Goal: Task Accomplishment & Management: Manage account settings

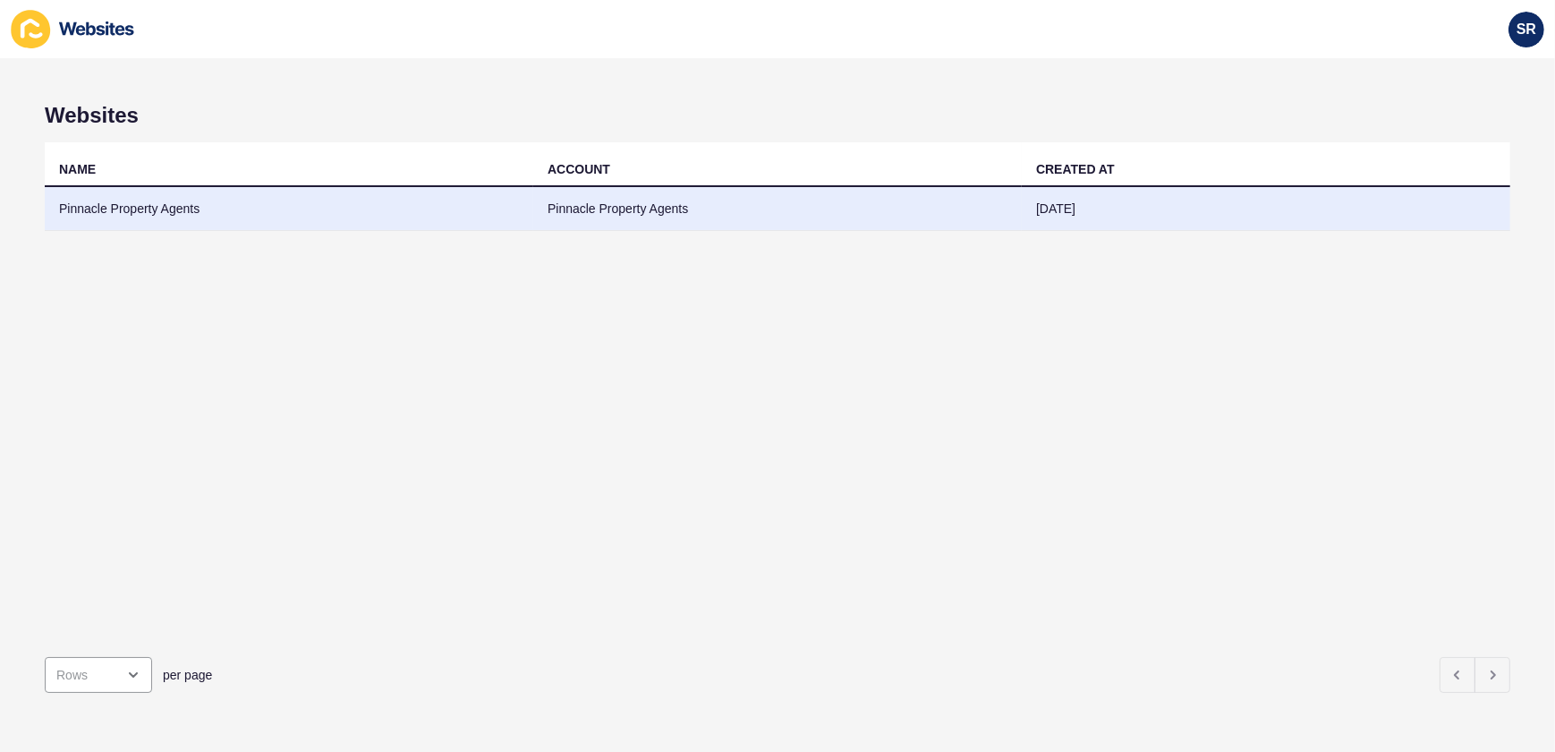
click at [161, 212] on td "Pinnacle Property Agents" at bounding box center [289, 209] width 489 height 44
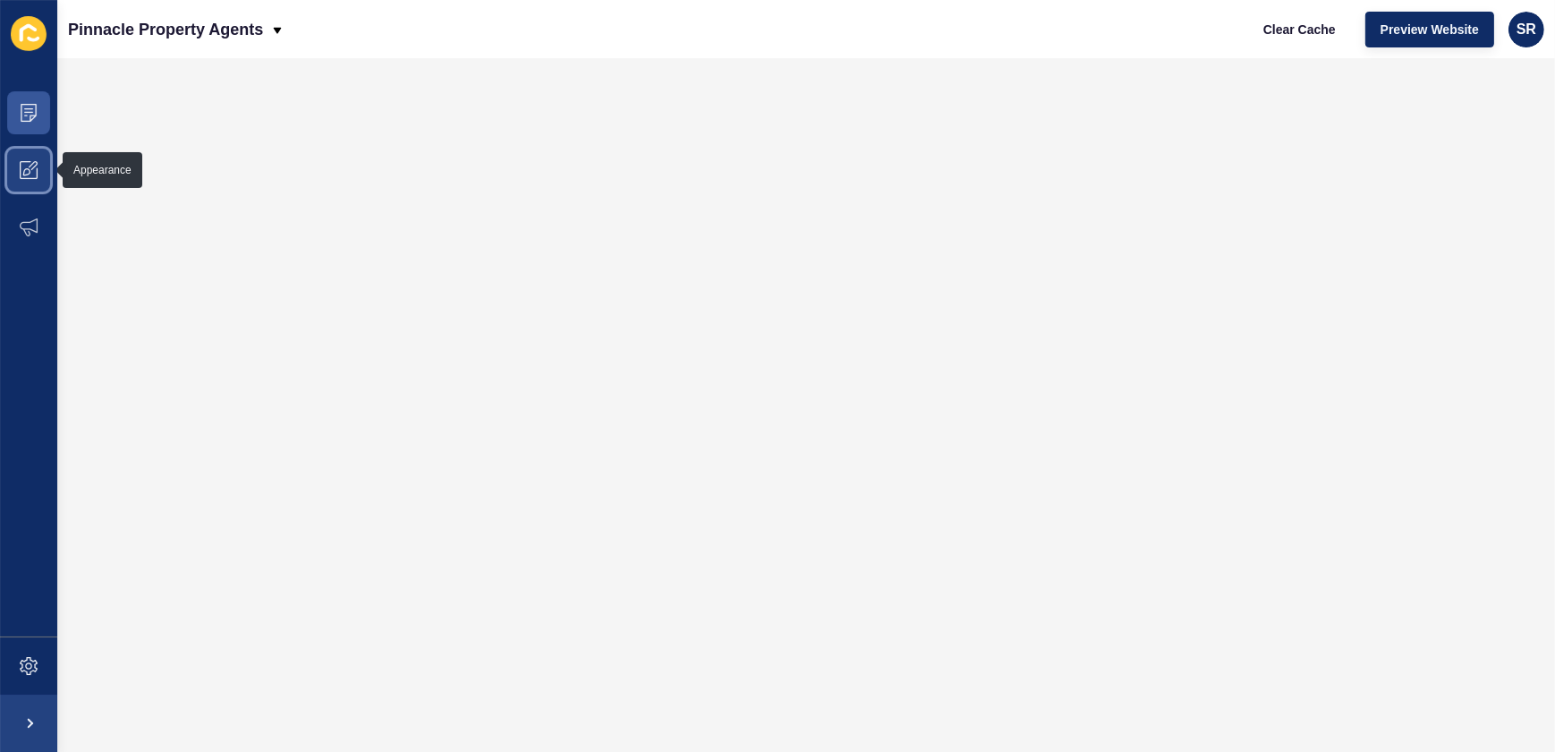
click at [34, 169] on icon at bounding box center [29, 170] width 18 height 18
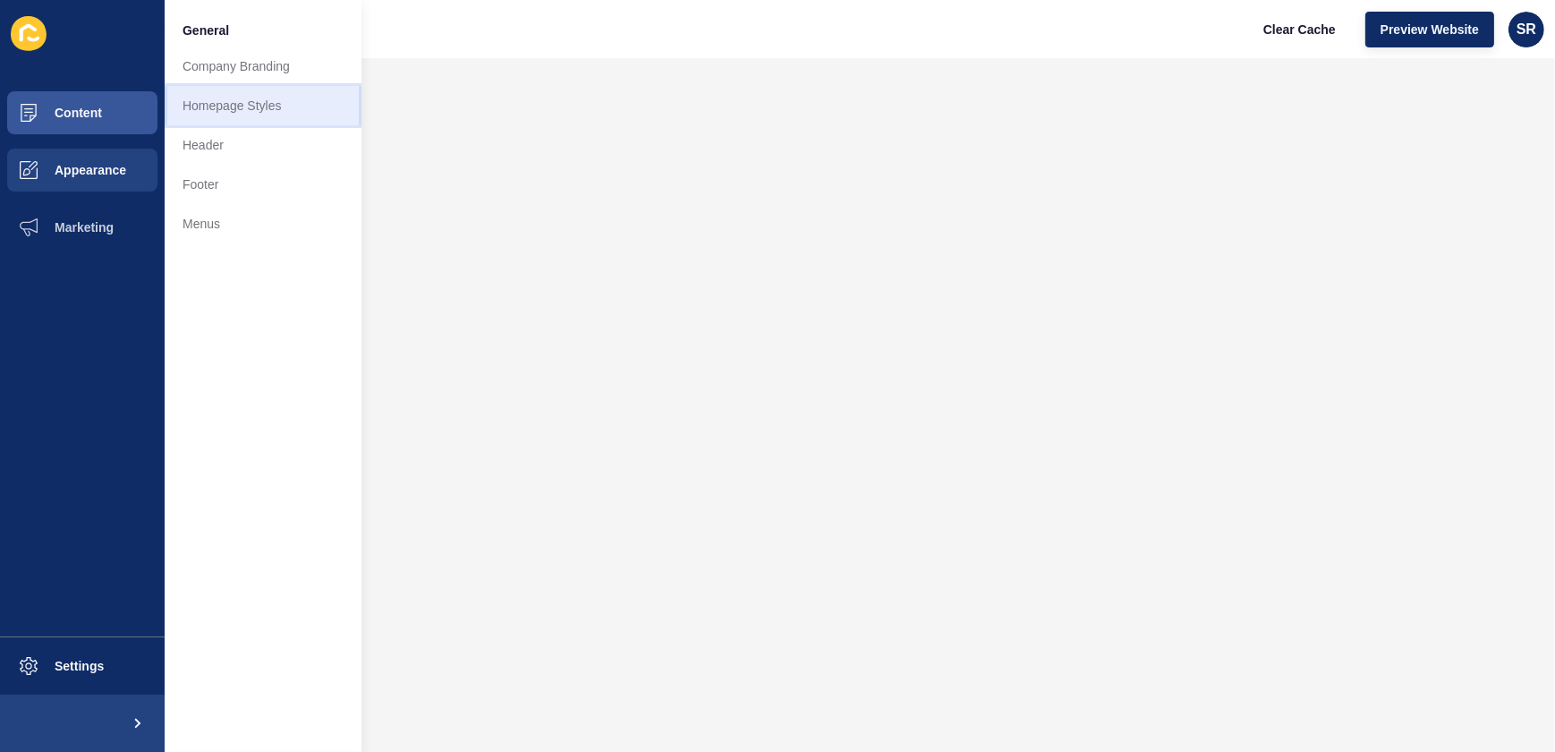
click at [216, 111] on link "Homepage Styles" at bounding box center [263, 105] width 197 height 39
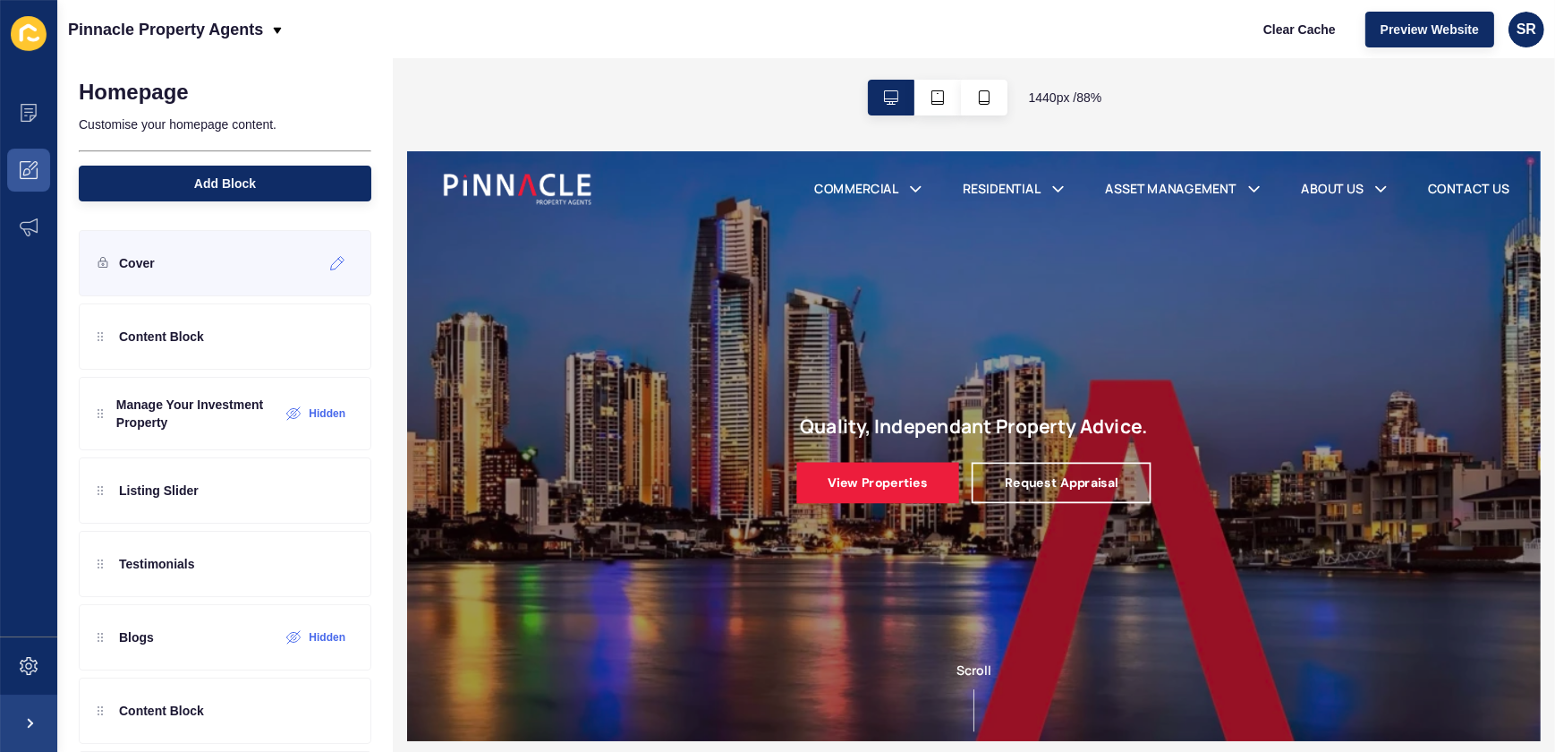
click at [220, 274] on div "Cover" at bounding box center [225, 263] width 293 height 66
click at [331, 266] on icon at bounding box center [337, 263] width 13 height 13
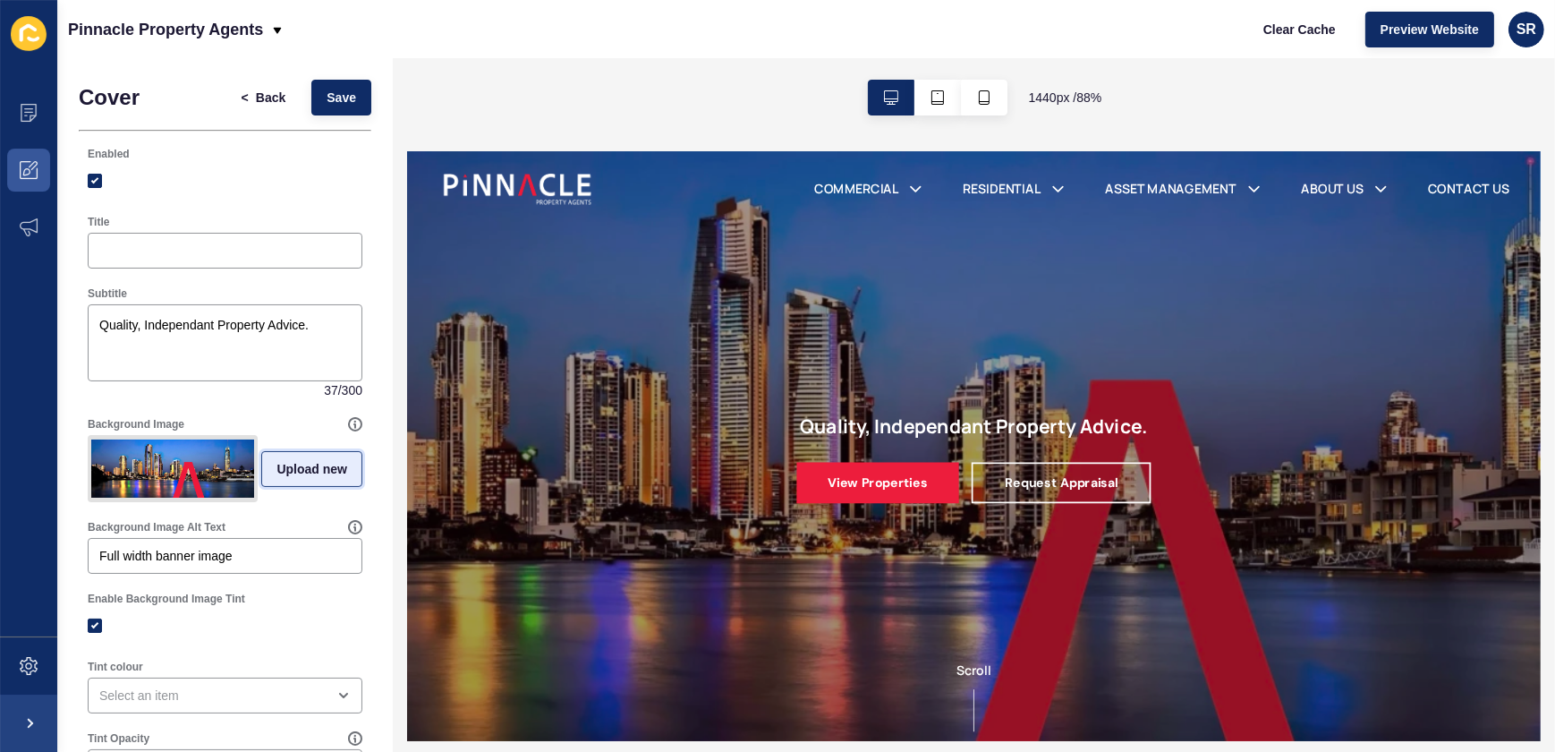
click at [310, 477] on span "Upload new" at bounding box center [311, 469] width 71 height 18
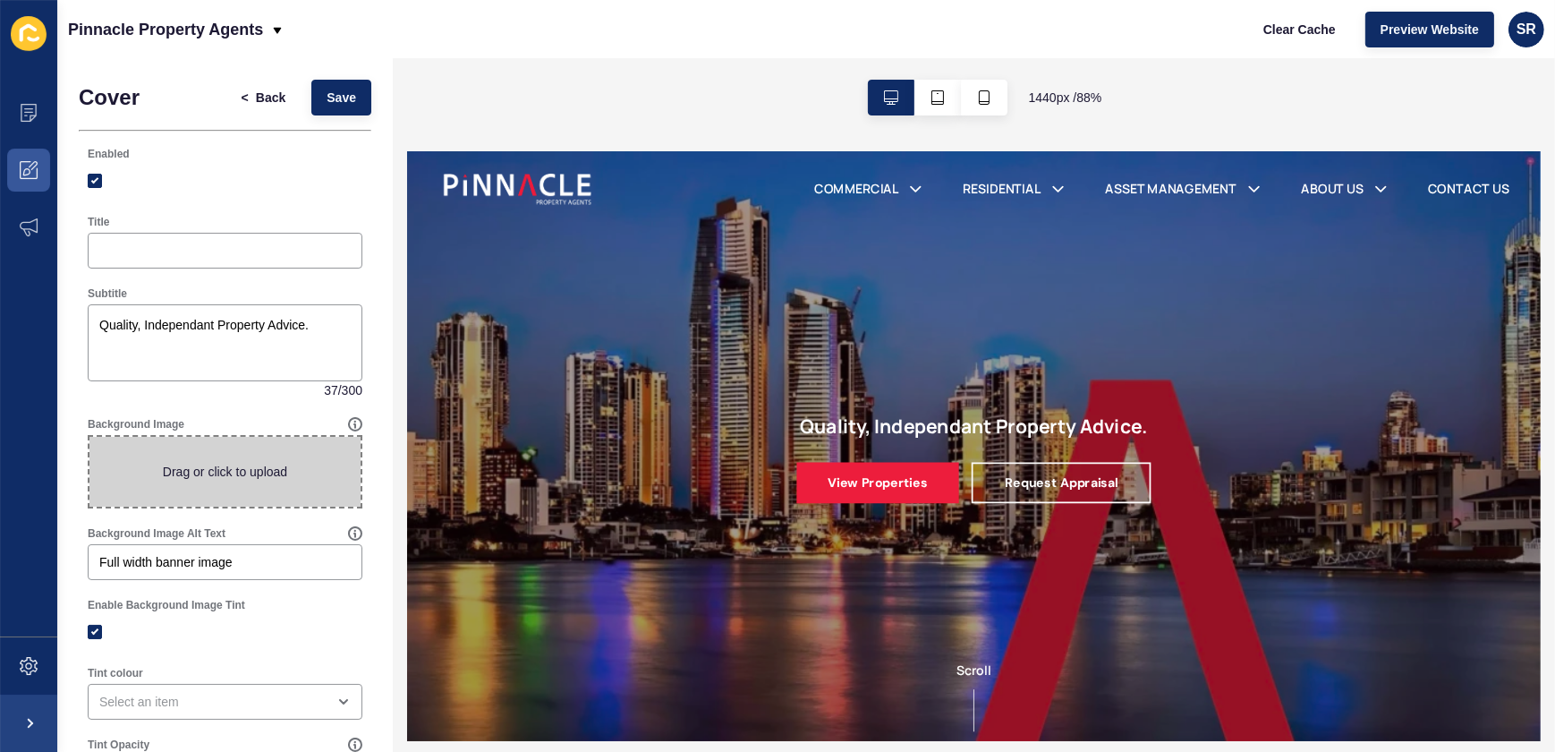
click at [265, 475] on span at bounding box center [224, 472] width 271 height 70
click at [89, 437] on input "Drag or click to upload" at bounding box center [89, 437] width 0 height 0
type input "C:\fakepath\Skyline Web.jpg"
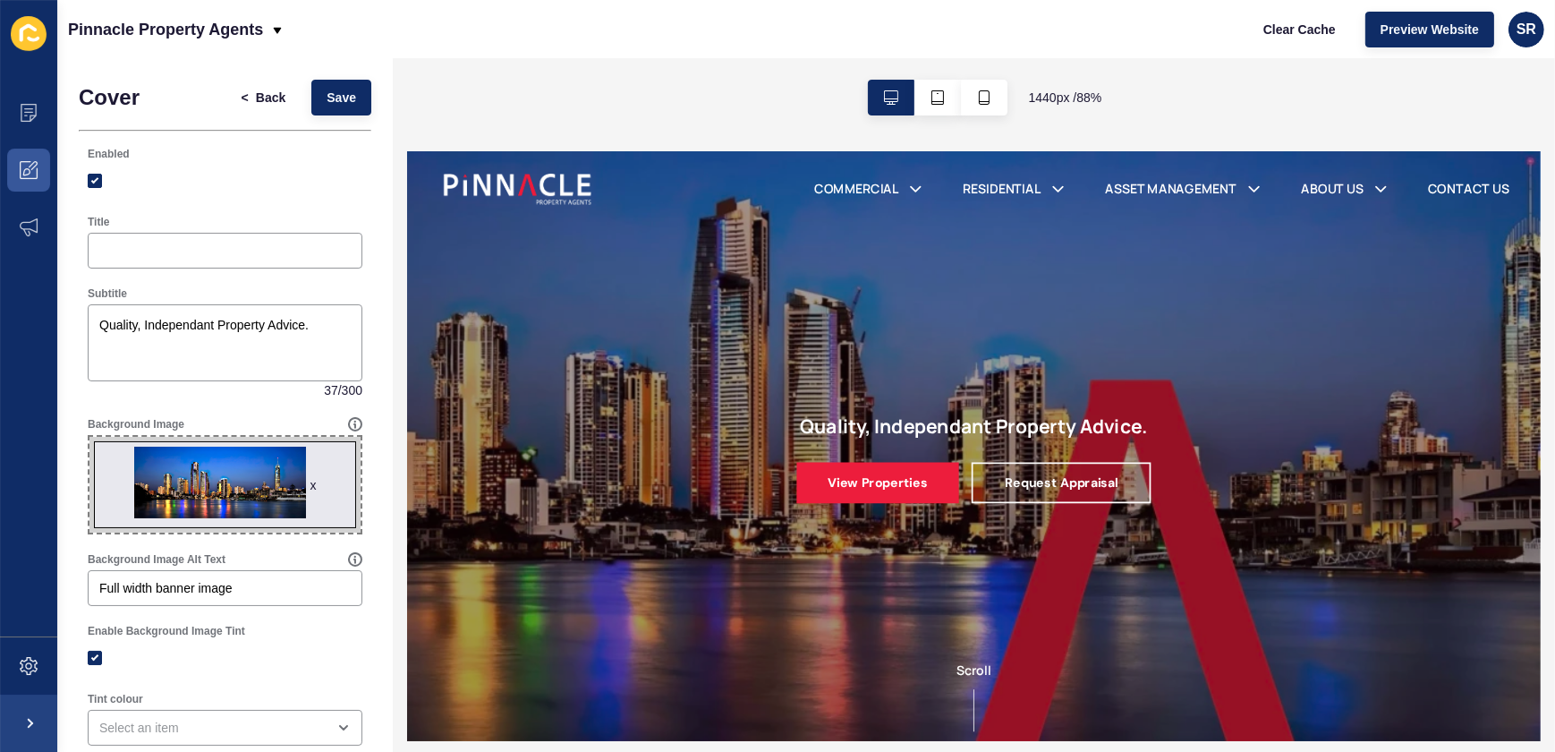
click at [310, 483] on div "x" at bounding box center [313, 485] width 6 height 18
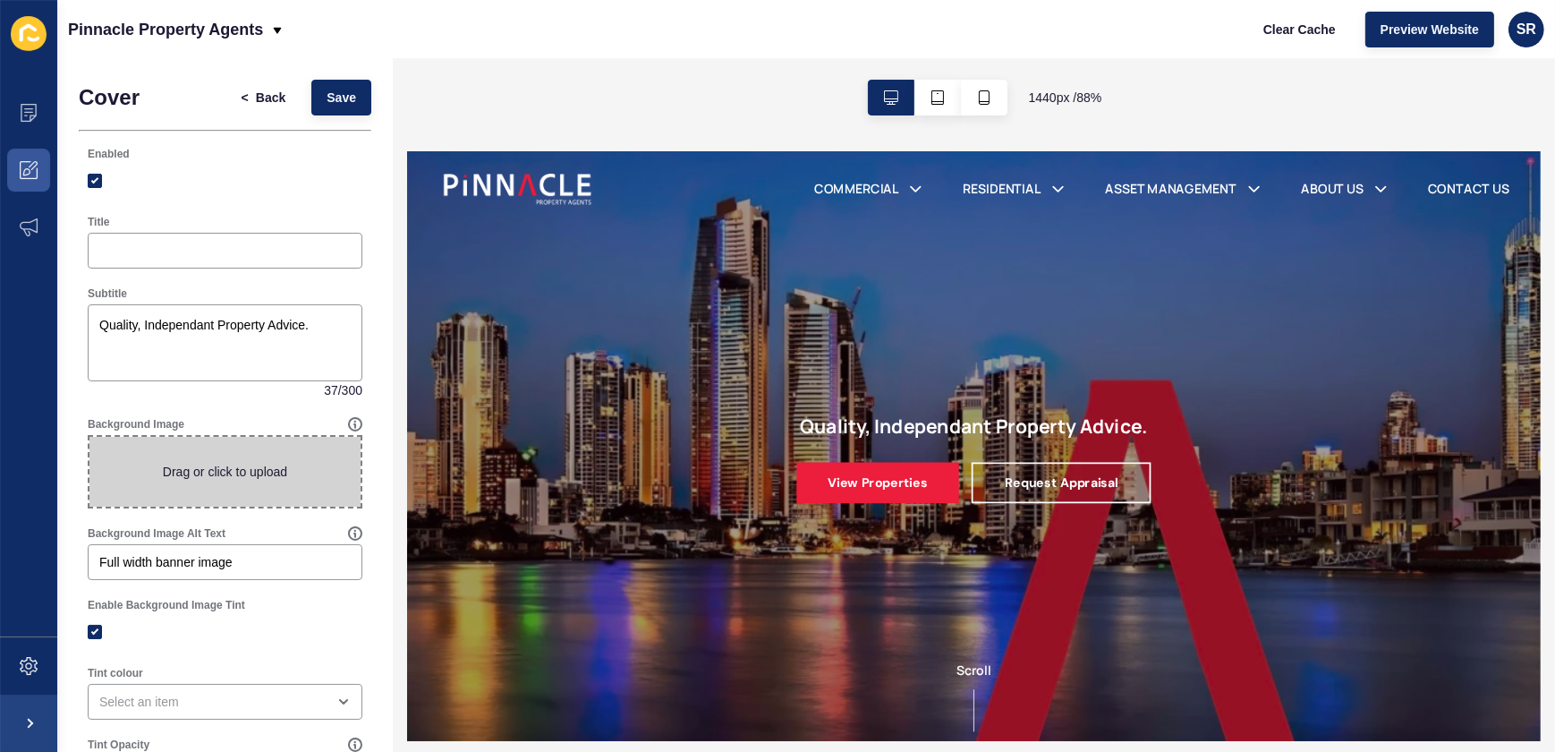
click at [250, 477] on span at bounding box center [224, 472] width 271 height 70
click at [89, 437] on input "Drag or click to upload" at bounding box center [89, 437] width 0 height 0
type input "C:\fakepath\Surfers Skyline.jpg"
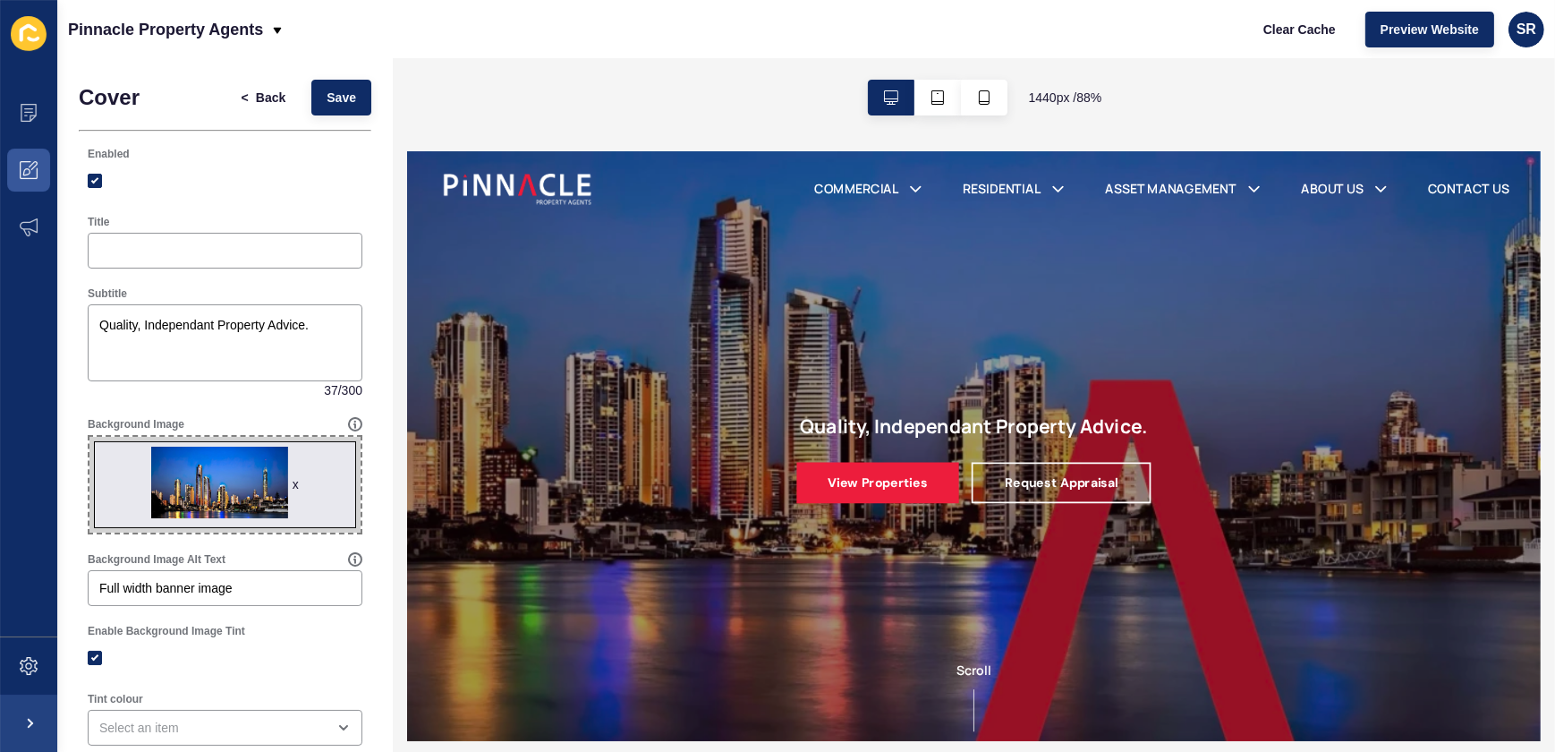
click at [230, 489] on span "x" at bounding box center [224, 485] width 271 height 96
click at [89, 437] on input "x Drag or click to upload" at bounding box center [89, 437] width 0 height 0
drag, startPoint x: 282, startPoint y: 514, endPoint x: 297, endPoint y: 510, distance: 15.9
click at [353, 516] on div "Background Image x Drag or click to upload" at bounding box center [225, 475] width 293 height 135
drag, startPoint x: 261, startPoint y: 502, endPoint x: 335, endPoint y: 515, distance: 74.6
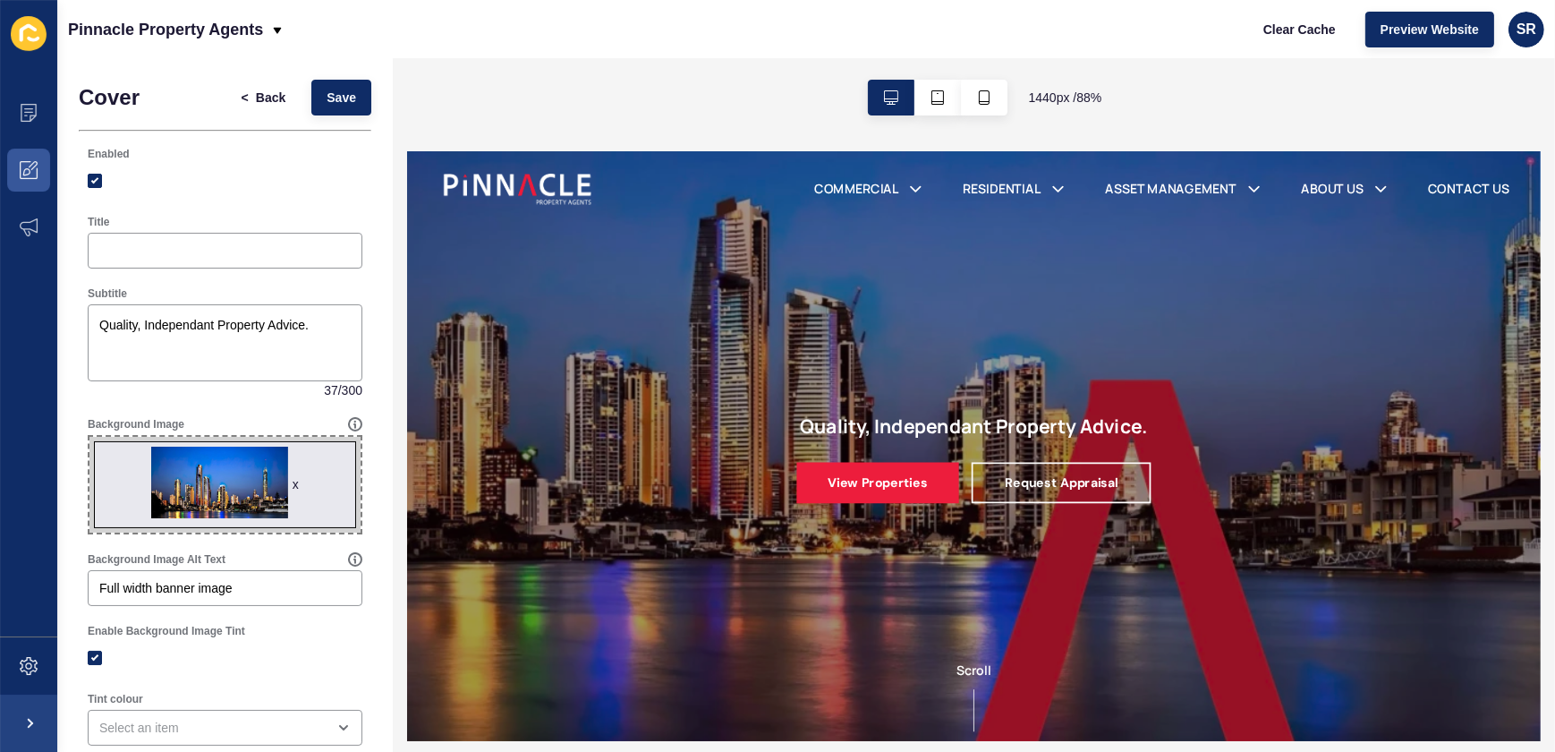
click at [335, 515] on span "x" at bounding box center [224, 485] width 271 height 96
click at [89, 437] on input "x Drag or click to upload" at bounding box center [89, 437] width 0 height 0
click at [327, 102] on span "Save" at bounding box center [342, 98] width 30 height 18
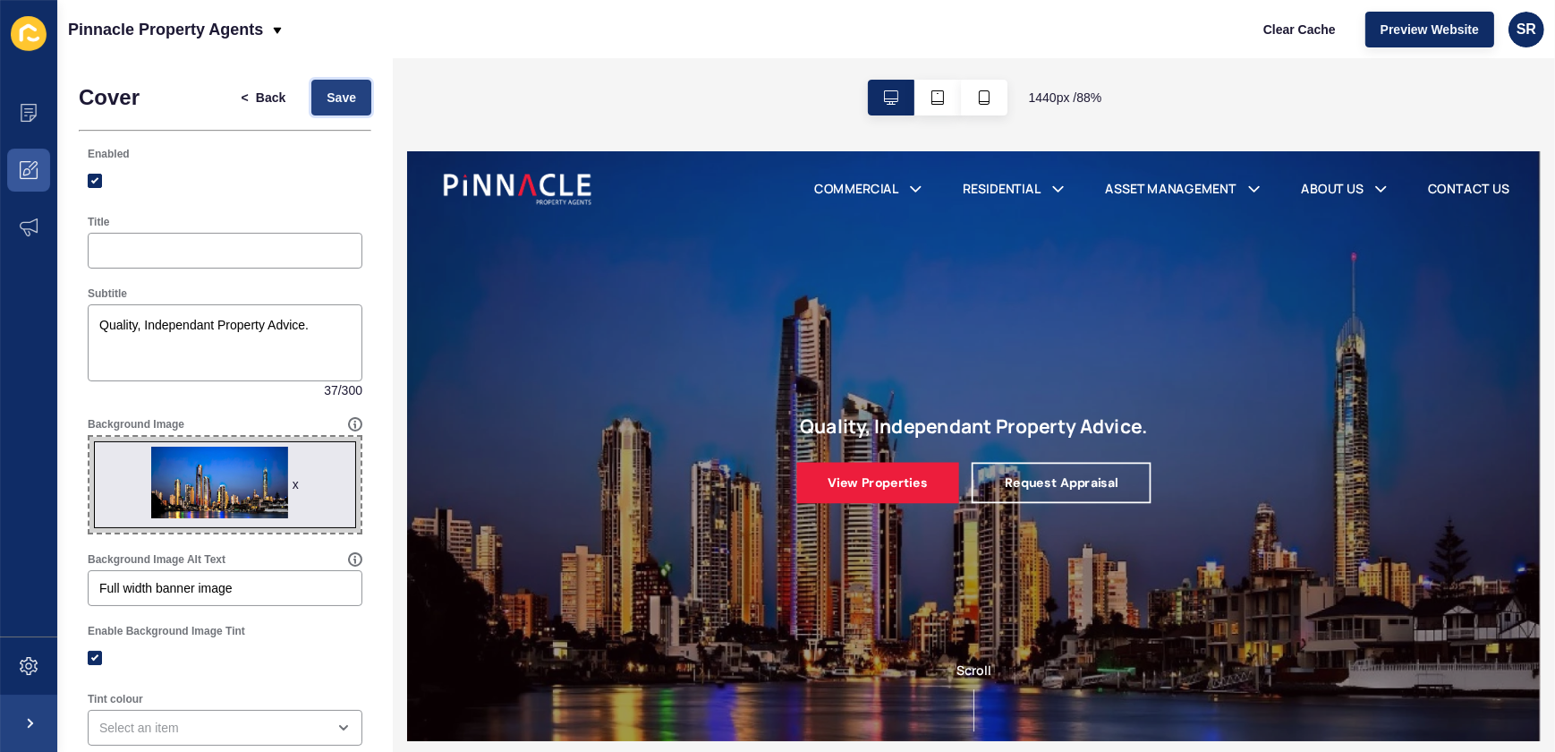
click at [344, 98] on button "Save" at bounding box center [341, 98] width 60 height 36
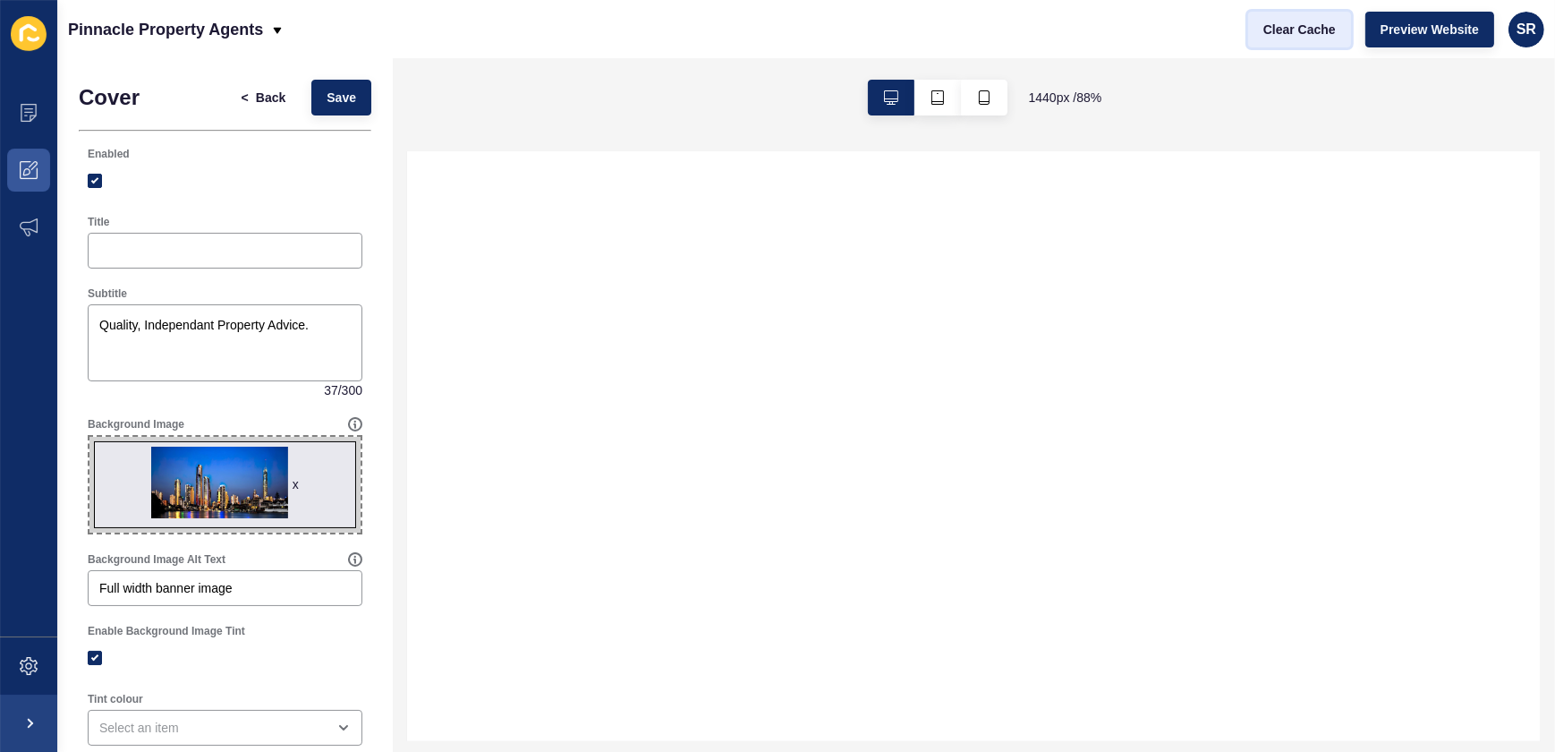
click at [1282, 26] on span "Clear Cache" at bounding box center [1299, 30] width 72 height 18
